Goal: Transaction & Acquisition: Subscribe to service/newsletter

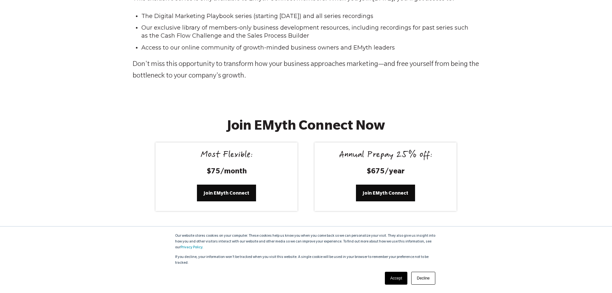
scroll to position [1121, 0]
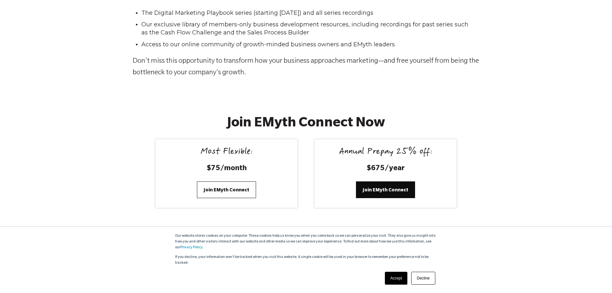
click at [229, 191] on span "Join EMyth Connect" at bounding box center [227, 189] width 46 height 7
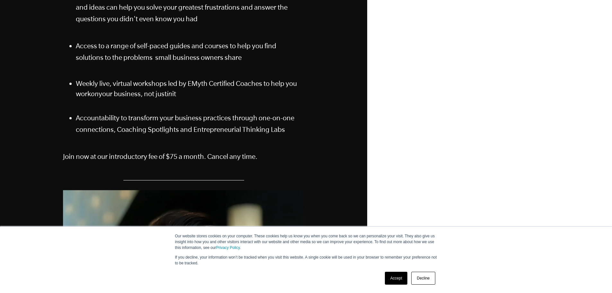
scroll to position [169, 0]
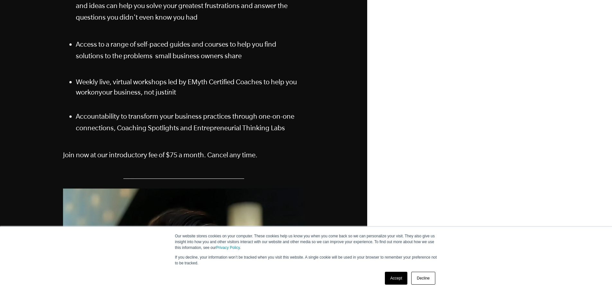
click at [391, 279] on link "Accept" at bounding box center [396, 278] width 23 height 13
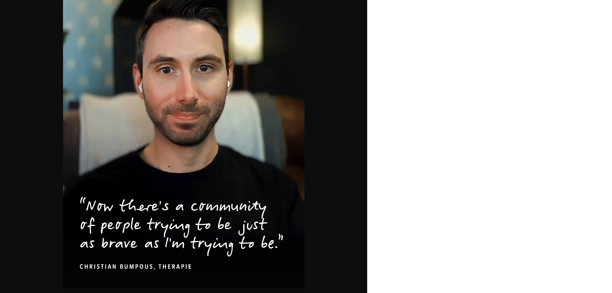
scroll to position [400, 0]
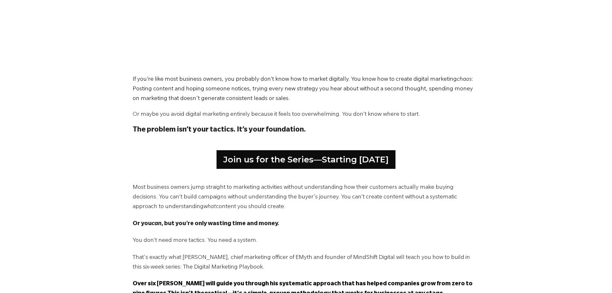
scroll to position [292, 0]
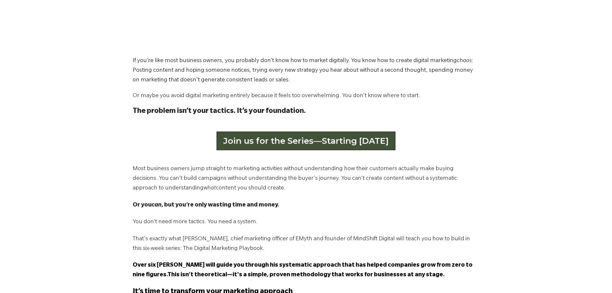
click at [319, 139] on link "Join us for the Series—Starting [DATE]" at bounding box center [306, 140] width 179 height 19
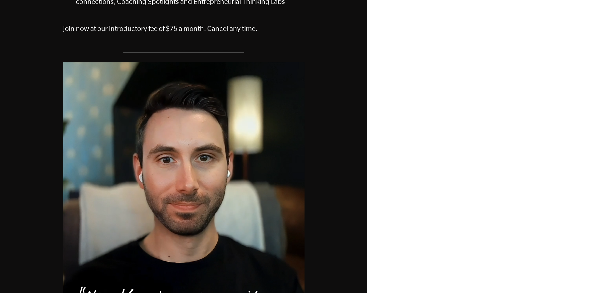
scroll to position [245, 0]
